Goal: Navigation & Orientation: Find specific page/section

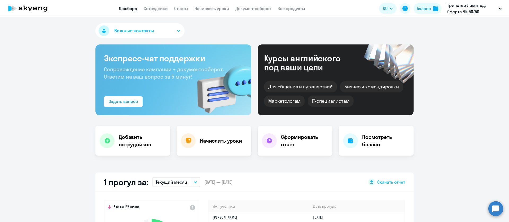
select select "30"
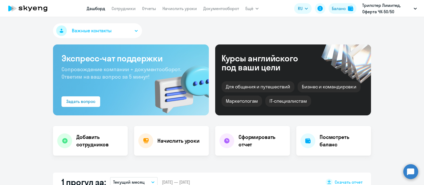
click at [126, 11] on app-menu-item-link "Сотрудники" at bounding box center [124, 8] width 24 height 7
click at [126, 7] on link "Сотрудники" at bounding box center [124, 8] width 24 height 5
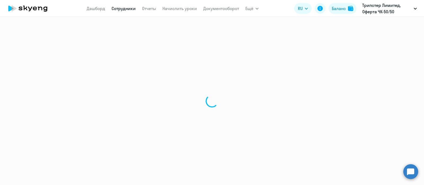
select select "30"
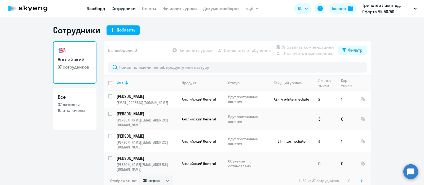
click at [97, 6] on link "Дашборд" at bounding box center [96, 8] width 19 height 5
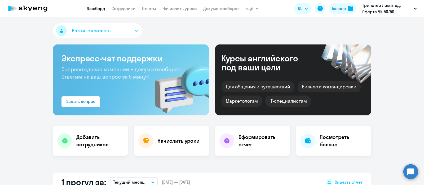
click at [130, 30] on button "Важные контакты" at bounding box center [97, 30] width 89 height 15
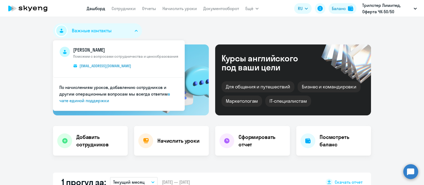
select select "30"
click at [190, 31] on div "Важные контакты [PERSON_NAME] Поможем с вопросами сотрудничества и ценообразова…" at bounding box center [212, 31] width 318 height 17
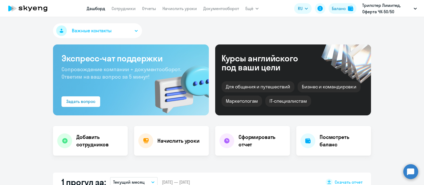
drag, startPoint x: 117, startPoint y: 7, endPoint x: 124, endPoint y: 12, distance: 8.3
click at [118, 7] on link "Сотрудники" at bounding box center [124, 8] width 24 height 5
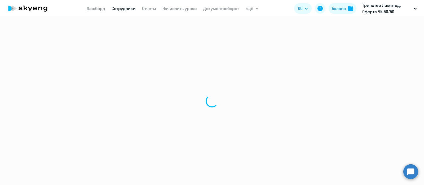
select select "30"
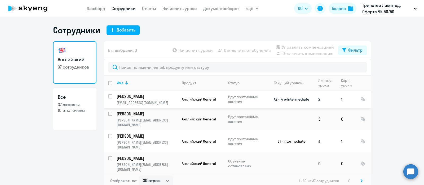
click at [124, 98] on p "[PERSON_NAME]" at bounding box center [147, 97] width 60 height 6
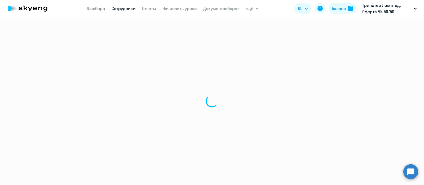
select select "english"
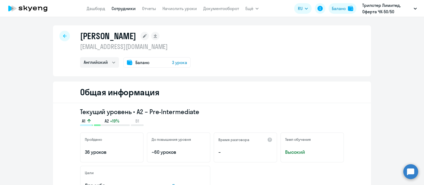
click at [63, 32] on div at bounding box center [64, 36] width 11 height 11
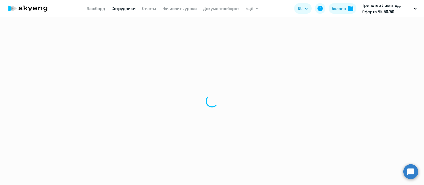
select select "30"
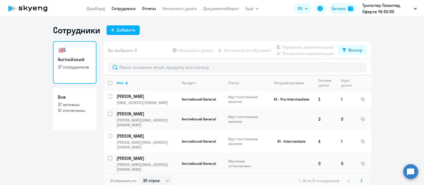
click at [146, 9] on link "Отчеты" at bounding box center [149, 8] width 14 height 5
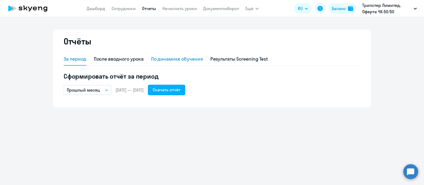
click at [160, 59] on div "По динамике обучения" at bounding box center [177, 59] width 52 height 7
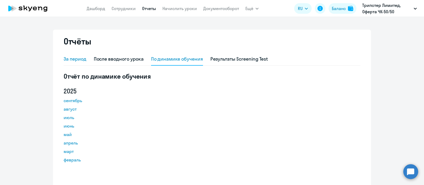
click at [76, 58] on div "За период" at bounding box center [75, 59] width 23 height 7
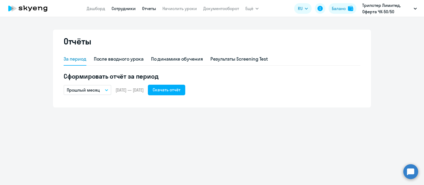
click at [125, 9] on link "Сотрудники" at bounding box center [124, 8] width 24 height 5
select select "30"
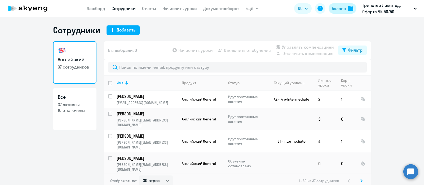
click at [338, 7] on div "Баланс" at bounding box center [339, 8] width 14 height 6
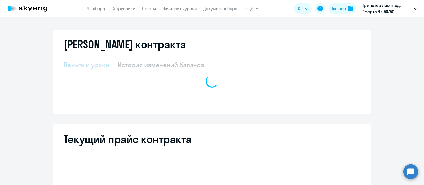
select select "english_adult_not_native_speaker"
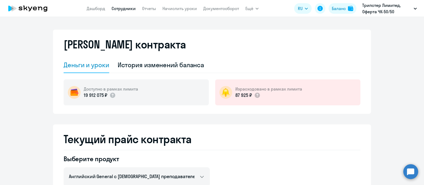
click at [129, 8] on link "Сотрудники" at bounding box center [124, 8] width 24 height 5
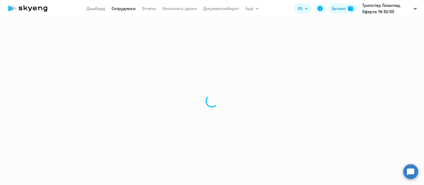
select select "30"
